Goal: Transaction & Acquisition: Purchase product/service

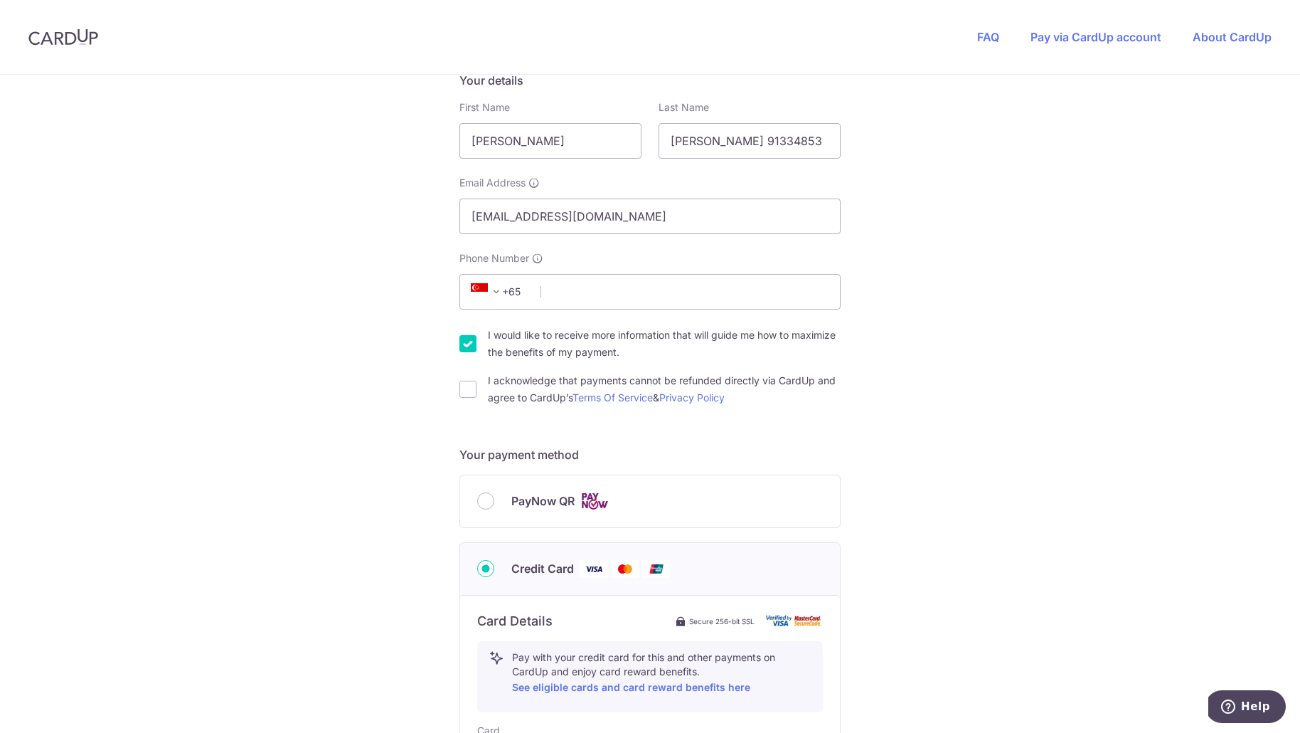
scroll to position [513, 0]
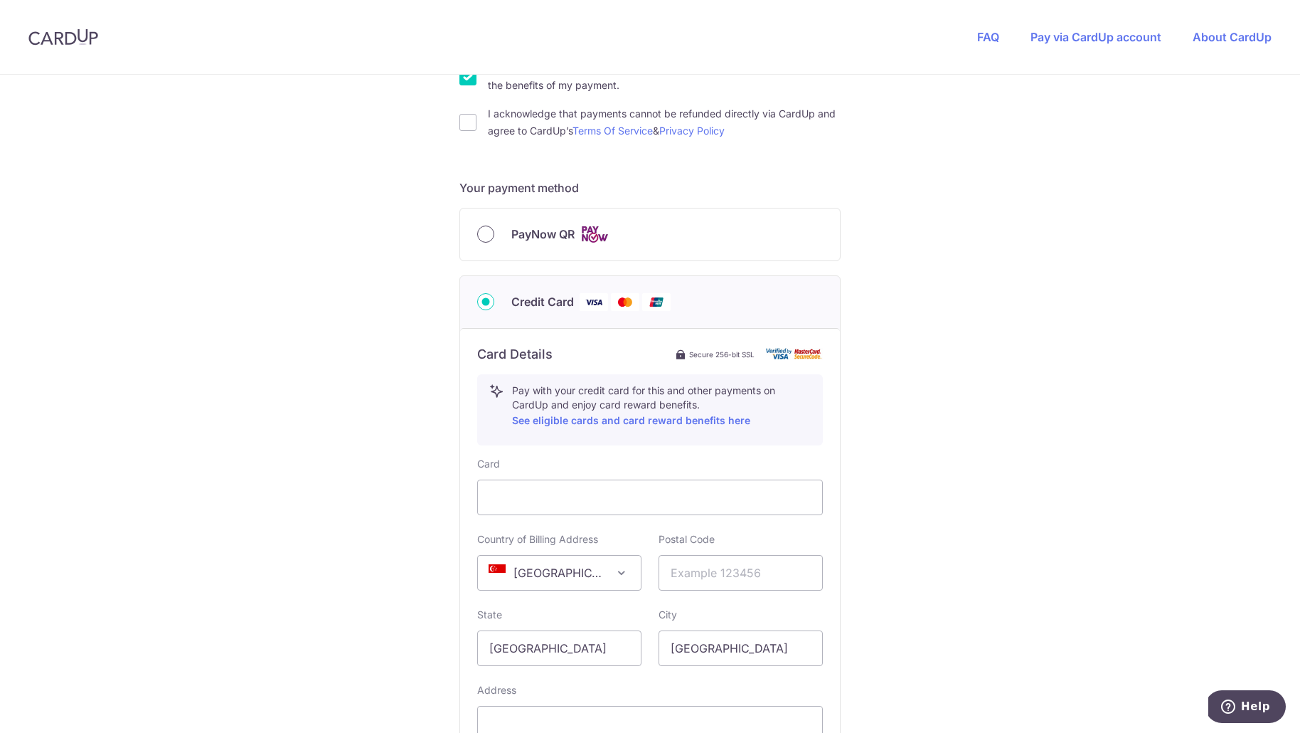
click at [484, 234] on input "PayNow QR" at bounding box center [485, 233] width 17 height 17
radio input "true"
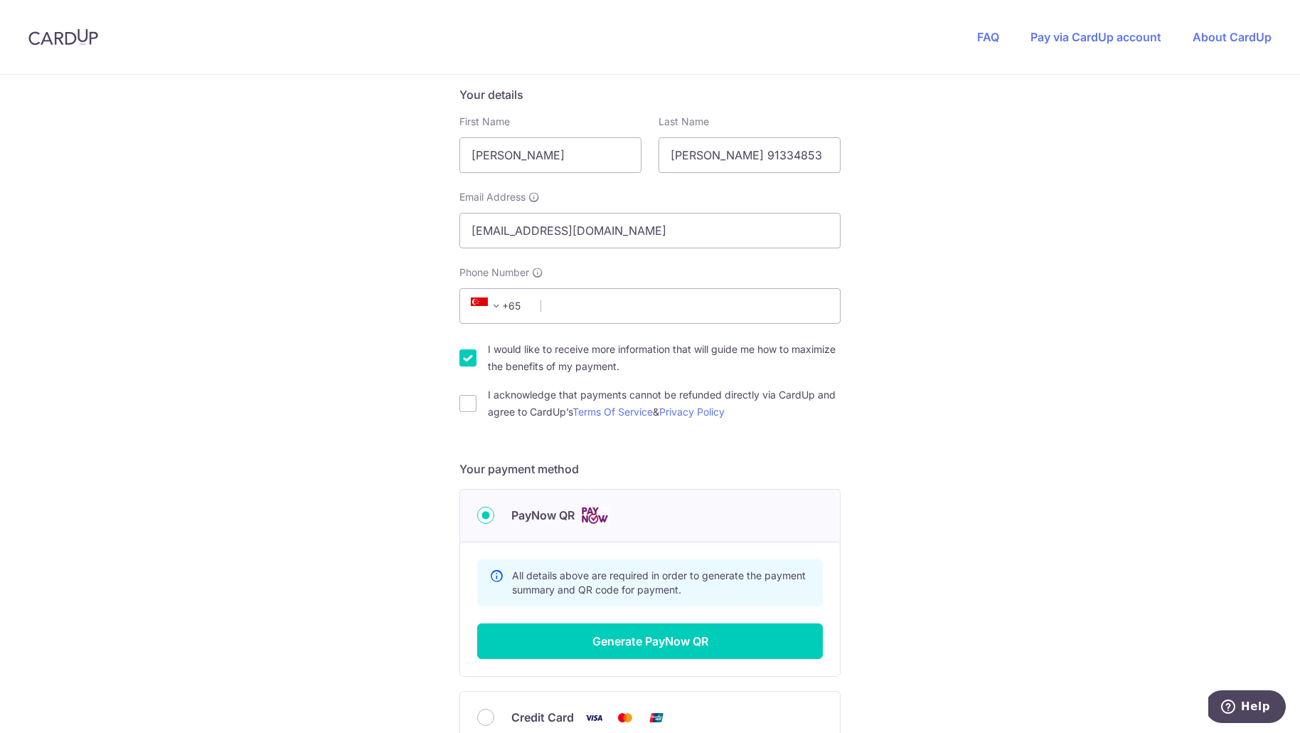
scroll to position [231, 0]
click at [637, 304] on input "Phone Number" at bounding box center [649, 307] width 381 height 36
click at [459, 403] on input "I acknowledge that payments cannot be refunded directly via CardUp and agree to…" at bounding box center [467, 403] width 17 height 17
checkbox input "true"
click at [610, 304] on input "Phone Number" at bounding box center [649, 307] width 381 height 36
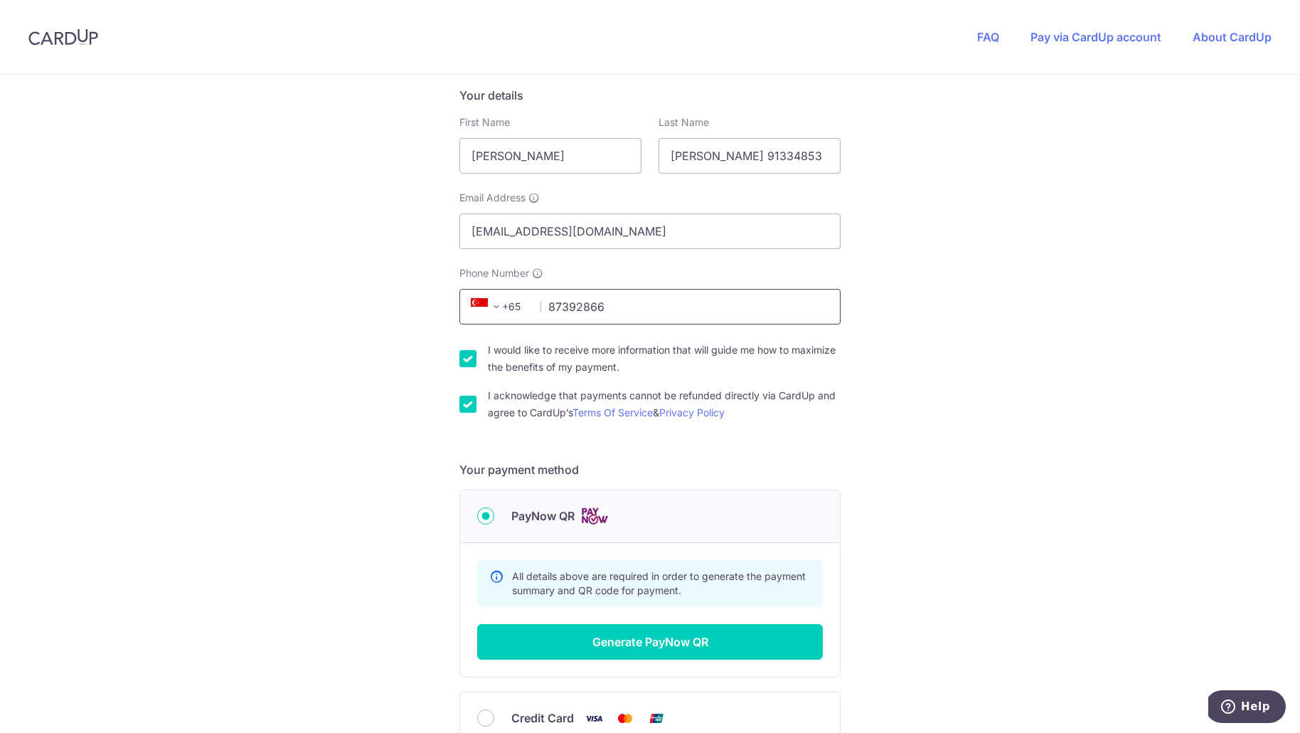
click at [585, 303] on input "87392866" at bounding box center [649, 307] width 381 height 36
click at [585, 304] on input "87392866" at bounding box center [649, 307] width 381 height 36
type input "91334853"
click at [713, 156] on input "[PERSON_NAME] 91334853" at bounding box center [750, 156] width 182 height 36
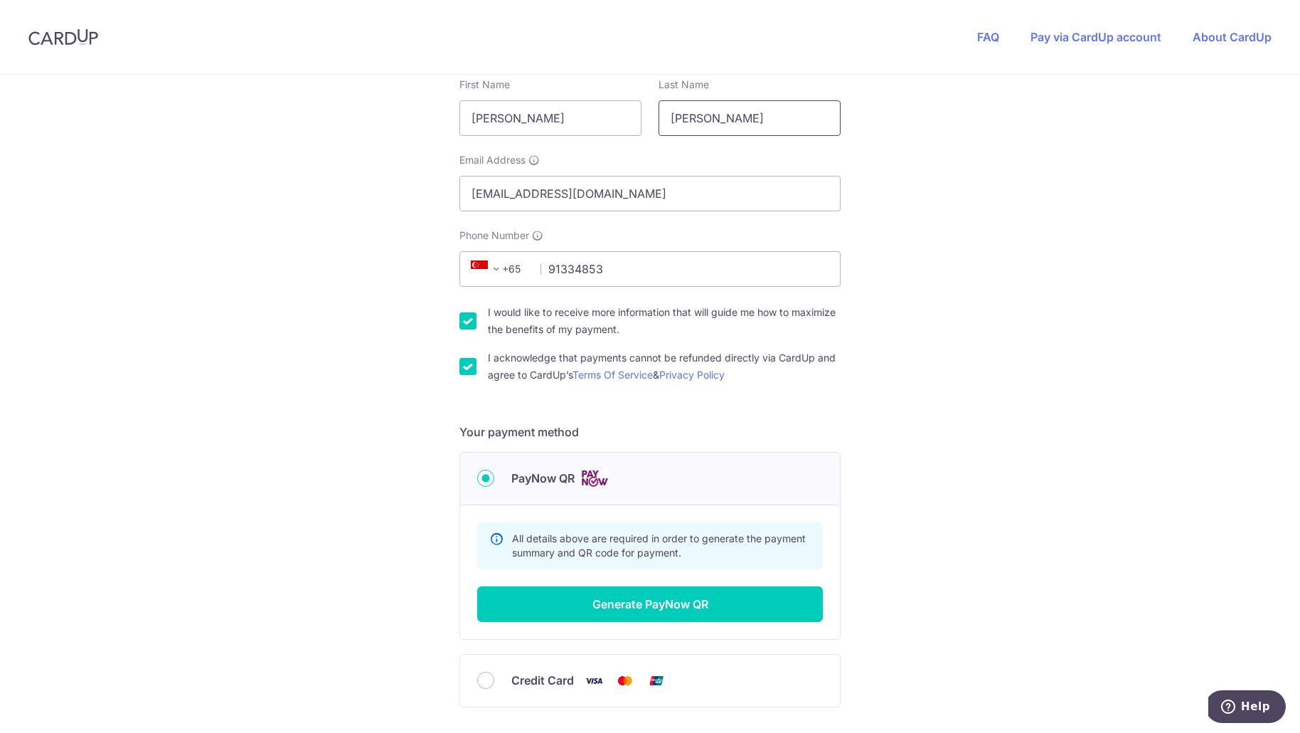
scroll to position [287, 0]
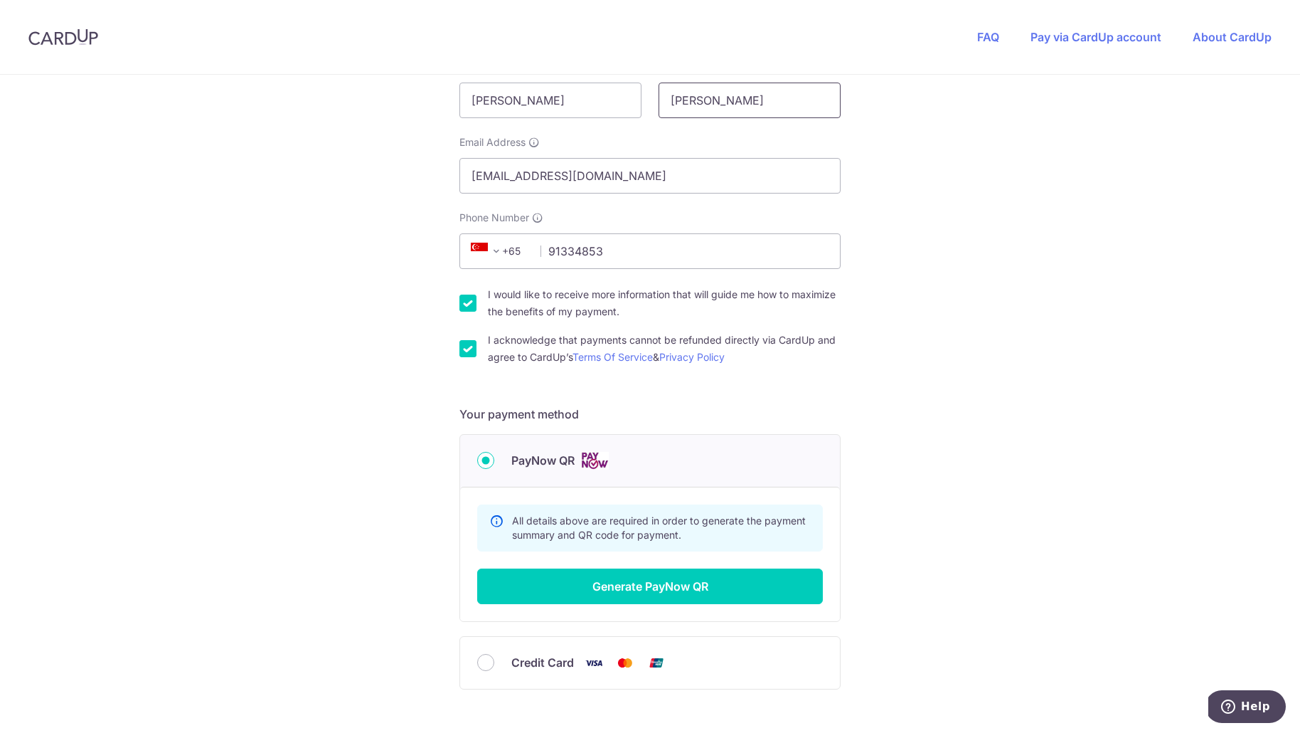
type input "[PERSON_NAME]"
click at [465, 300] on input "I would like to receive more information that will guide me how to maximize the…" at bounding box center [467, 302] width 17 height 17
checkbox input "false"
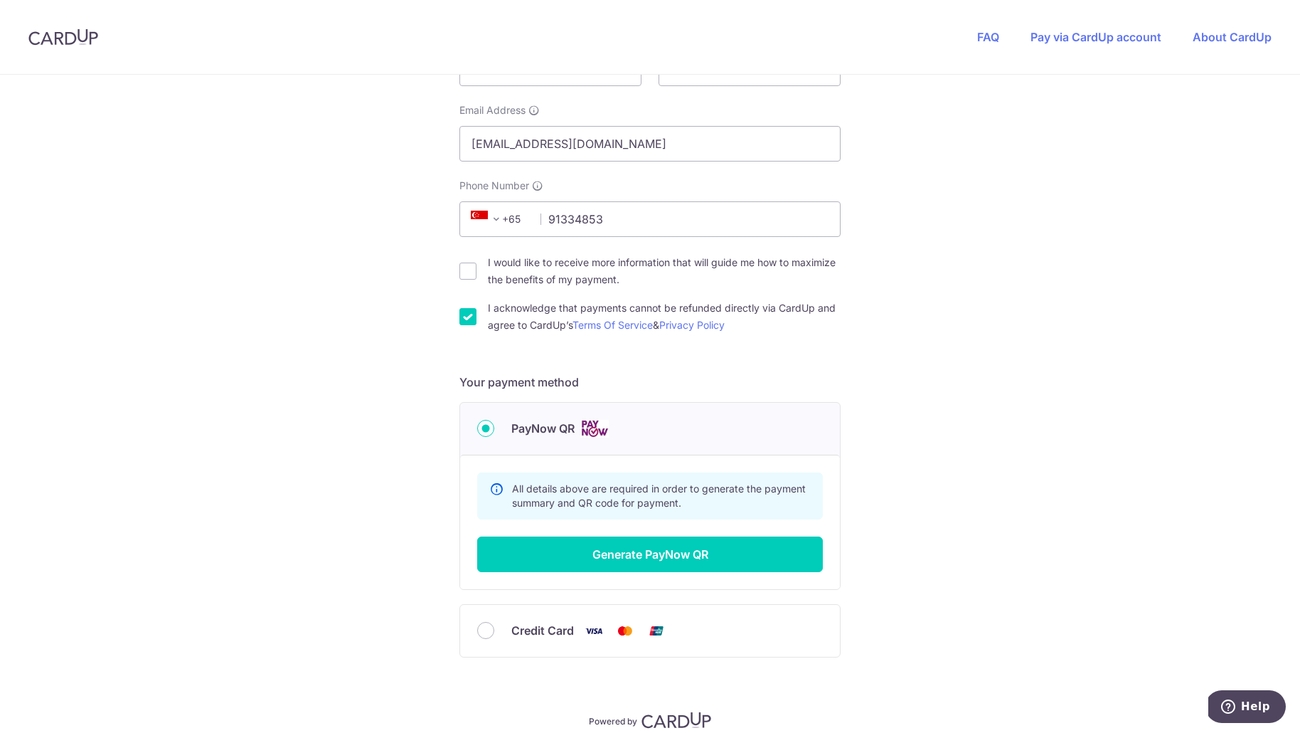
scroll to position [326, 0]
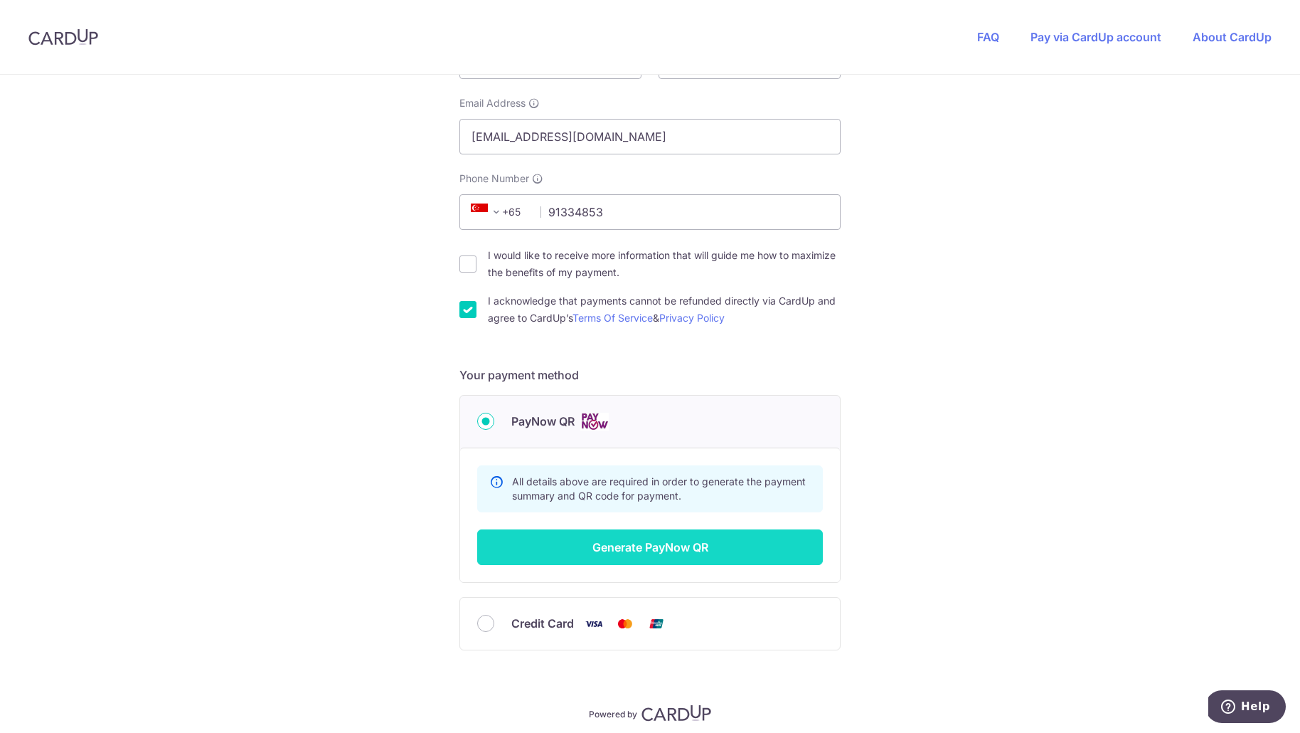
click at [644, 554] on button "Generate PayNow QR" at bounding box center [650, 547] width 346 height 36
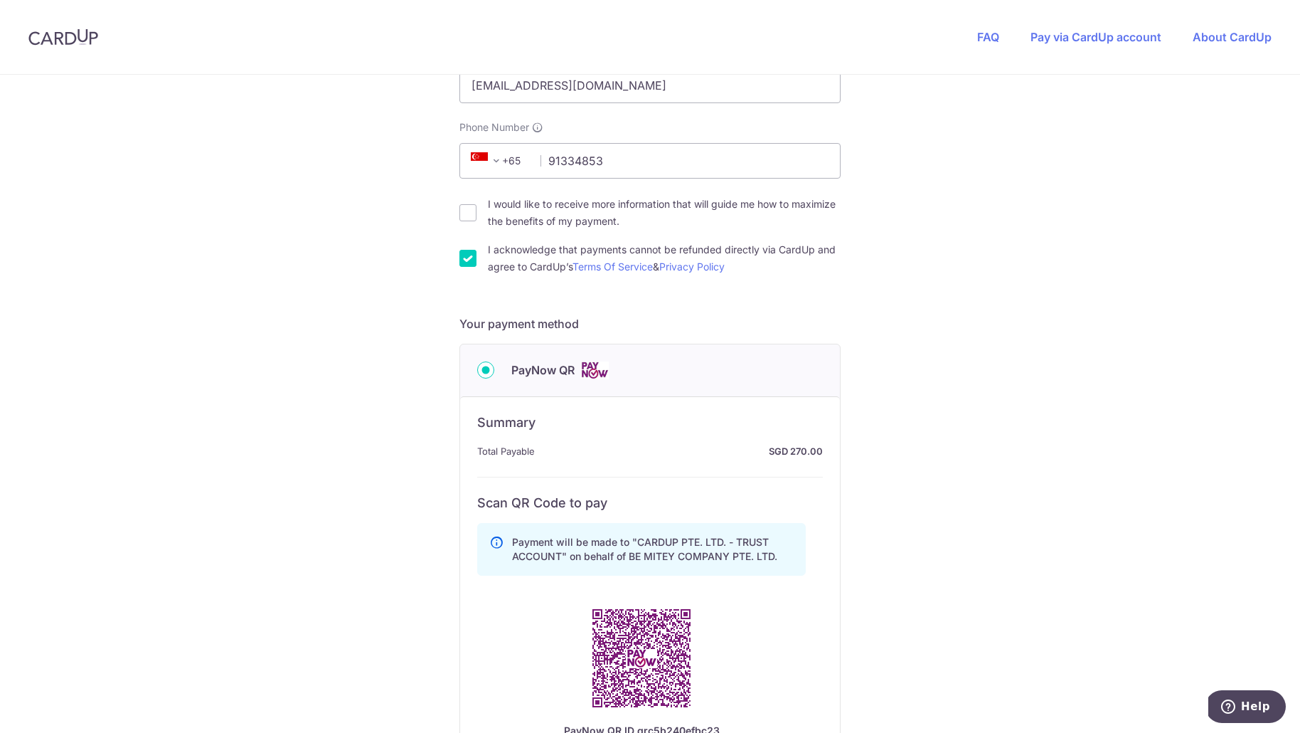
scroll to position [555, 0]
